Goal: Communication & Community: Answer question/provide support

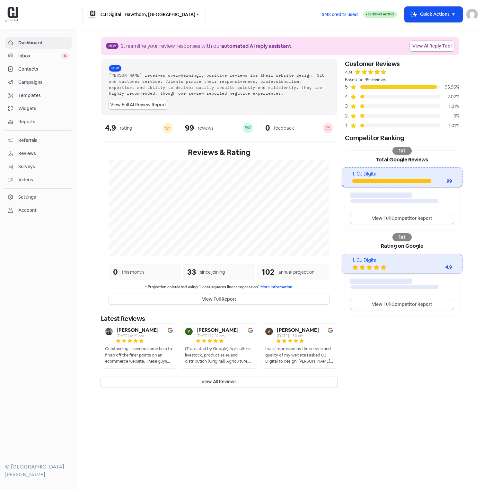
click at [32, 57] on span "Inbox" at bounding box center [39, 56] width 43 height 7
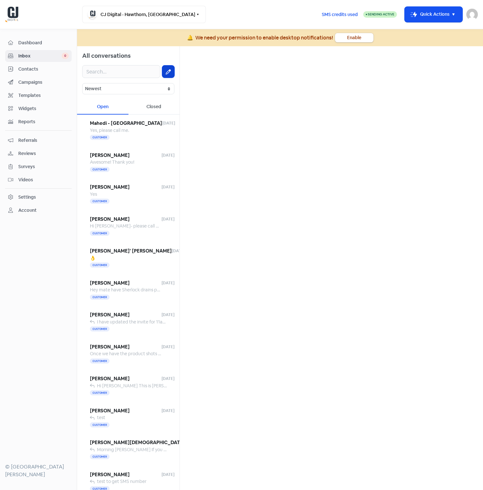
click at [169, 72] on button at bounding box center [168, 72] width 12 height 12
click at [166, 72] on icon at bounding box center [168, 71] width 5 height 5
click at [115, 72] on input "text" at bounding box center [121, 71] width 78 height 13
click at [166, 71] on icon at bounding box center [168, 71] width 5 height 5
click at [129, 71] on input "text" at bounding box center [121, 71] width 78 height 13
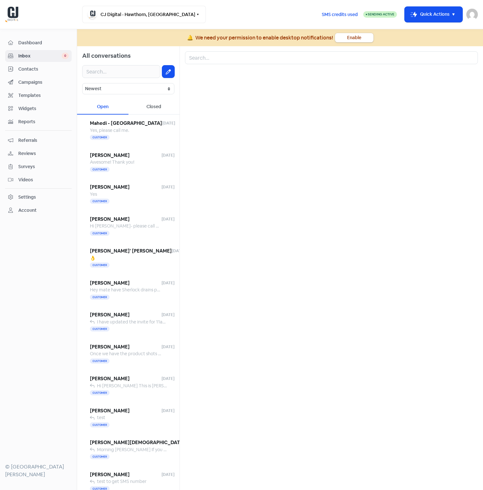
click at [394, 67] on div at bounding box center [331, 268] width 303 height 444
click at [427, 15] on button "Icon For Thunder-move Quick Actions" at bounding box center [434, 14] width 58 height 15
click at [327, 93] on div at bounding box center [331, 277] width 293 height 416
click at [100, 69] on input "text" at bounding box center [121, 71] width 78 height 13
click at [162, 76] on button at bounding box center [168, 72] width 12 height 12
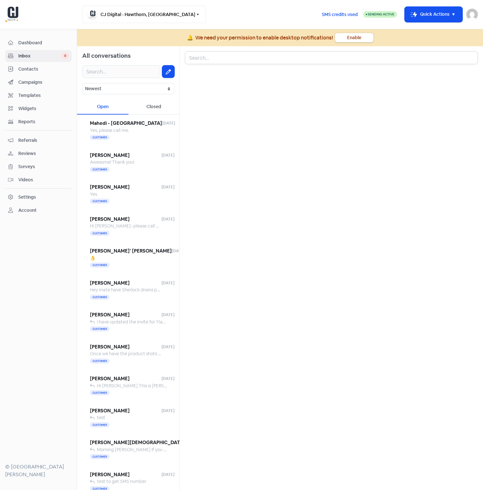
click at [201, 56] on input "text" at bounding box center [331, 57] width 293 height 13
type input "[PERSON_NAME]"
drag, startPoint x: 205, startPoint y: 92, endPoint x: 214, endPoint y: 81, distance: 14.8
click at [205, 92] on div "[PERSON_NAME] Fitness [PHONE_NUMBER] - <[PERSON_NAME][EMAIL_ADDRESS][DOMAIN_NAM…" at bounding box center [331, 82] width 293 height 26
click at [206, 460] on p at bounding box center [331, 459] width 283 height 8
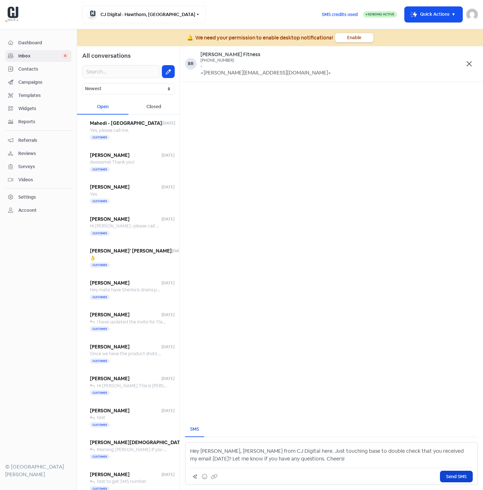
click at [443, 473] on button "Send SMS" at bounding box center [456, 477] width 33 height 12
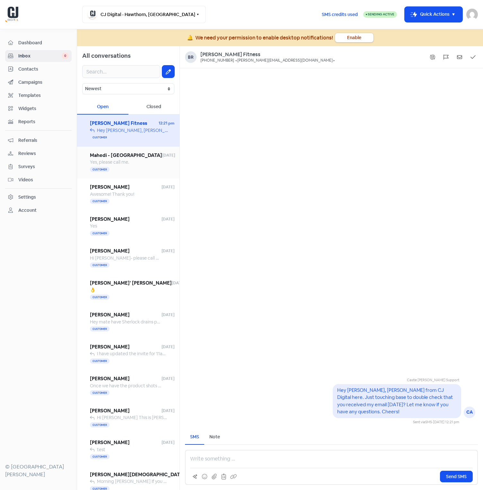
click at [117, 164] on span "Yes, please call me." at bounding box center [109, 162] width 39 height 6
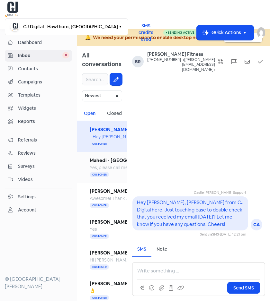
click at [93, 157] on span "Mahedi - [GEOGRAPHIC_DATA]" at bounding box center [126, 160] width 72 height 7
